Goal: Task Accomplishment & Management: Manage account settings

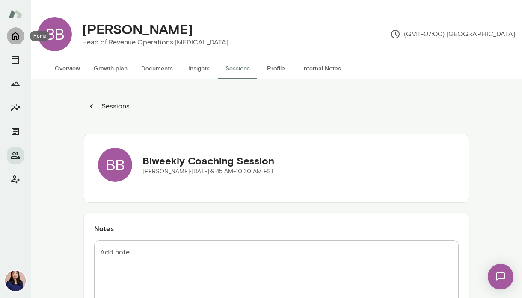
click at [18, 36] on icon "Home" at bounding box center [15, 36] width 7 height 8
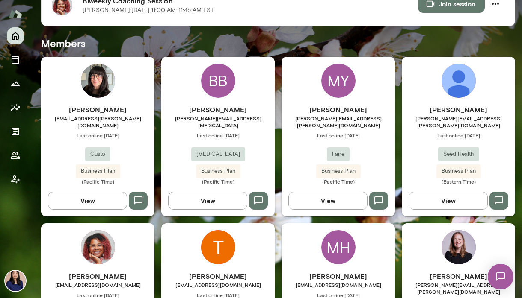
scroll to position [213, 0]
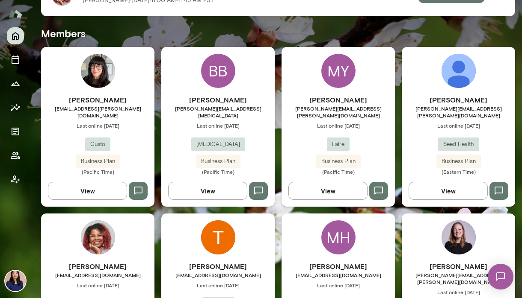
click at [92, 232] on img at bounding box center [98, 238] width 34 height 34
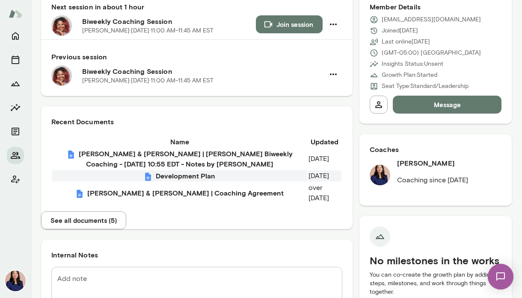
scroll to position [100, 0]
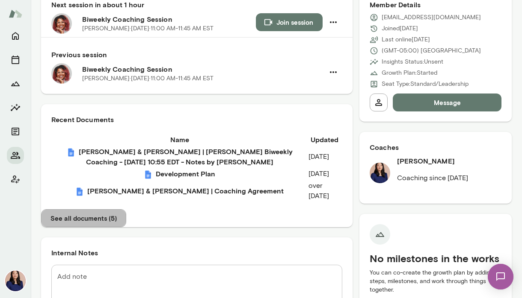
click at [126, 227] on button "See all documents ( 5 )" at bounding box center [83, 218] width 85 height 18
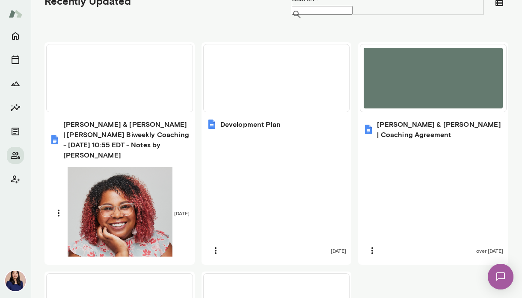
scroll to position [297, 0]
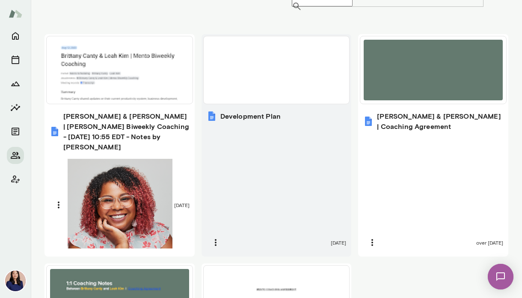
click at [263, 117] on h6 "Development Plan" at bounding box center [250, 116] width 60 height 10
click at [219, 238] on icon "button" at bounding box center [215, 243] width 10 height 10
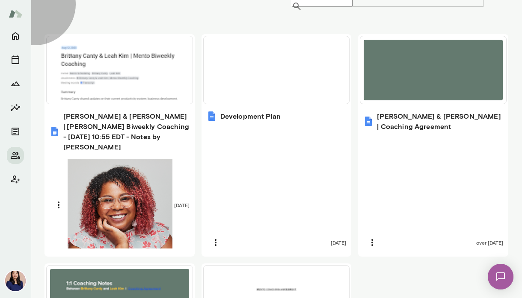
click at [241, 70] on link "Delete" at bounding box center [269, 65] width 504 height 10
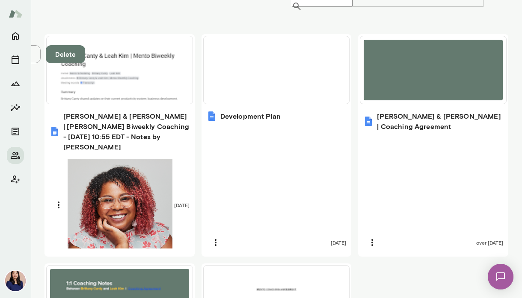
click at [85, 63] on button "Delete" at bounding box center [65, 54] width 39 height 18
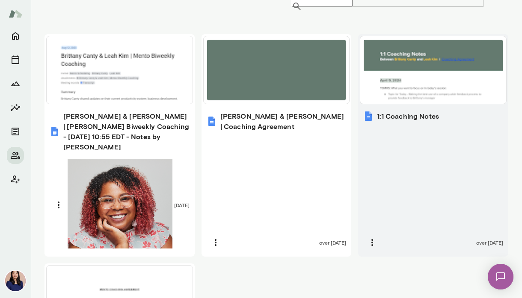
click at [414, 82] on div at bounding box center [432, 70] width 139 height 61
